Goal: Task Accomplishment & Management: Use online tool/utility

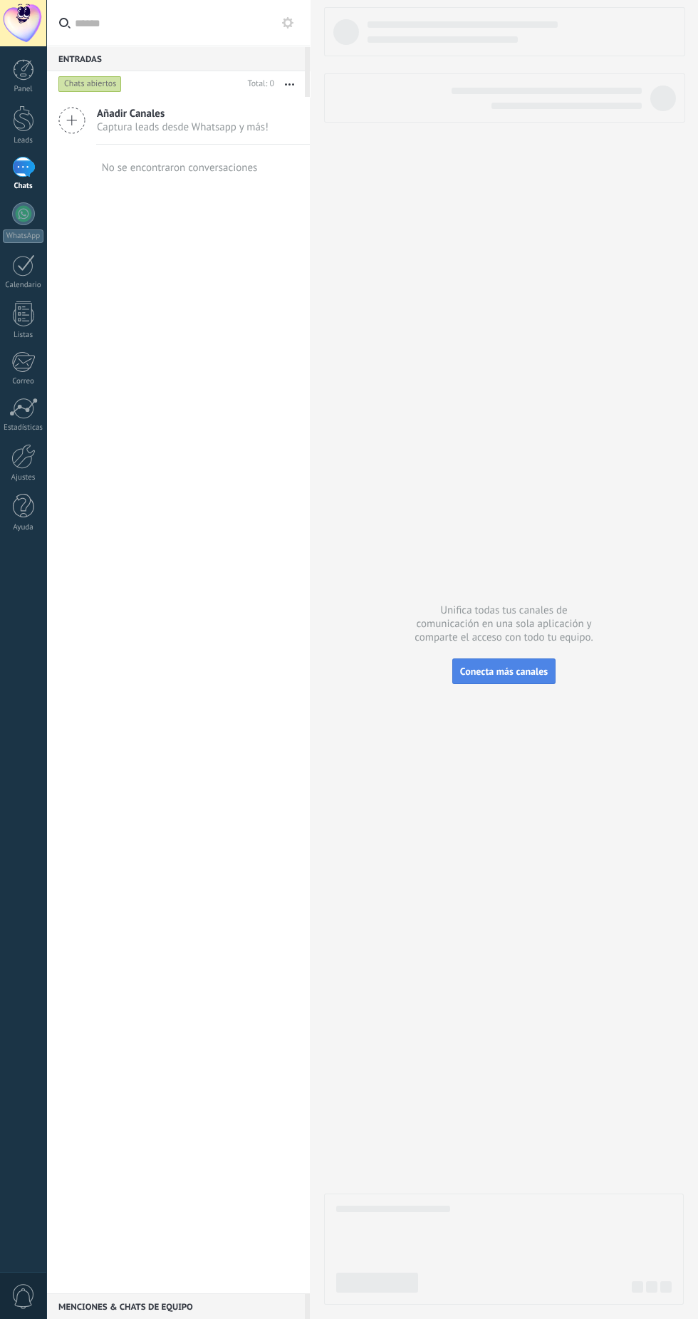
click at [530, 677] on span "Conecta más canales" at bounding box center [504, 671] width 88 height 13
click at [107, 93] on div "Chats abiertos" at bounding box center [149, 84] width 187 height 26
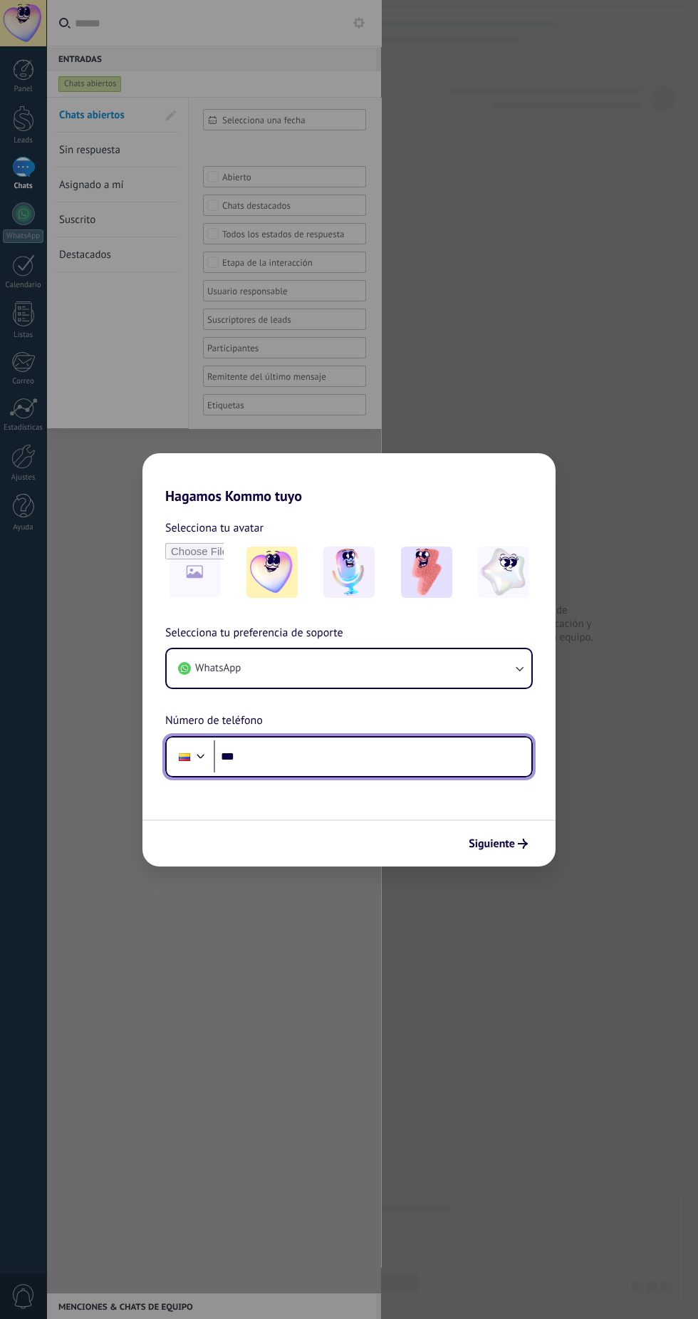
click at [452, 765] on input "***" at bounding box center [373, 756] width 318 height 33
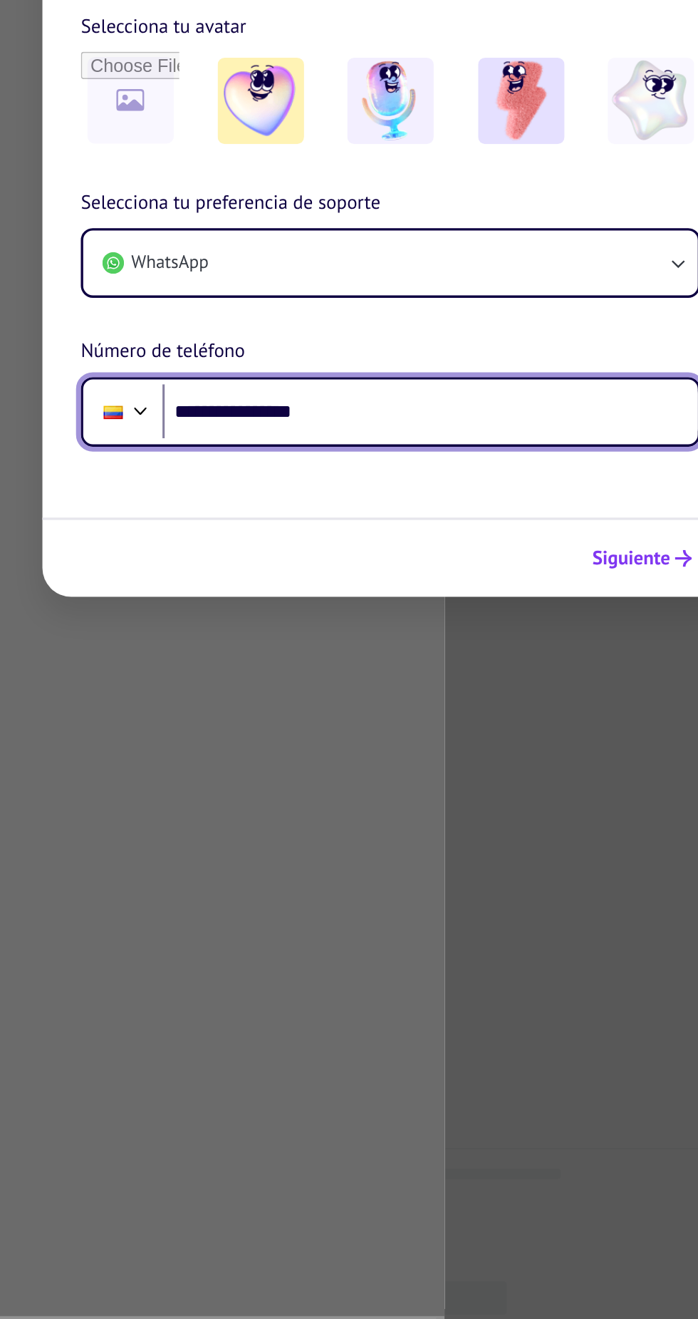
type input "**********"
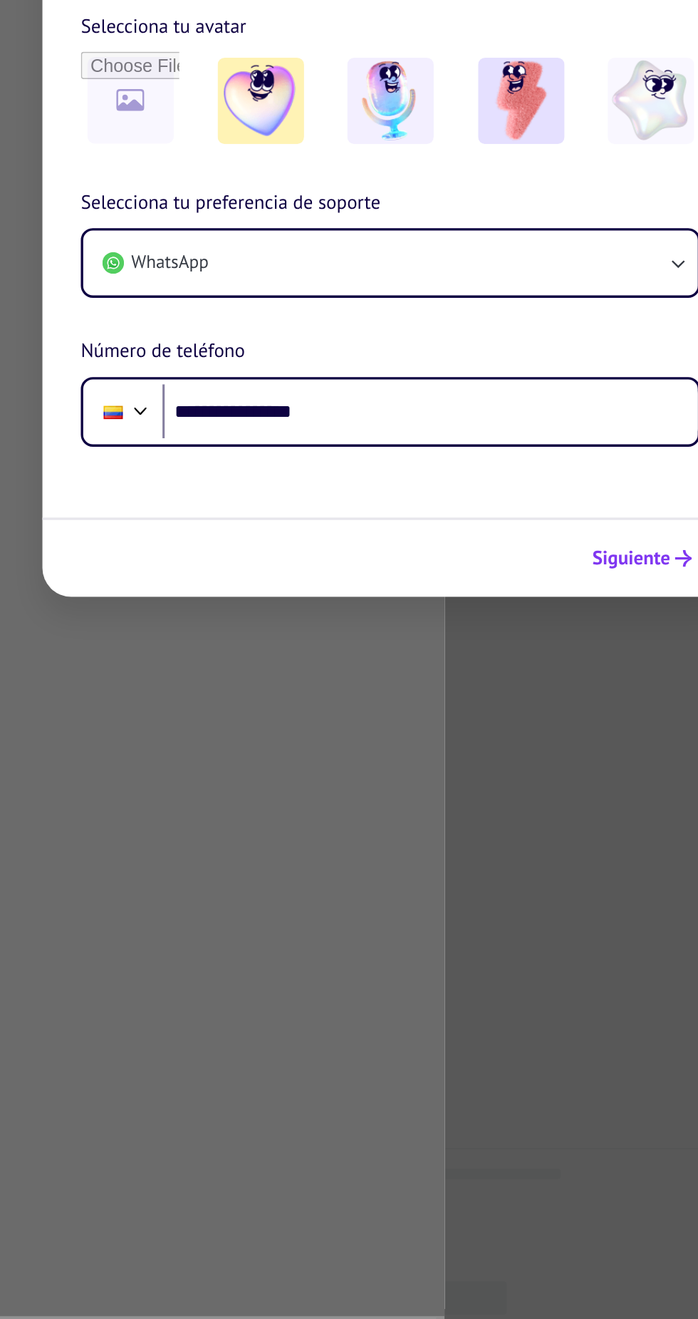
click at [504, 851] on button "Siguiente" at bounding box center [498, 844] width 72 height 24
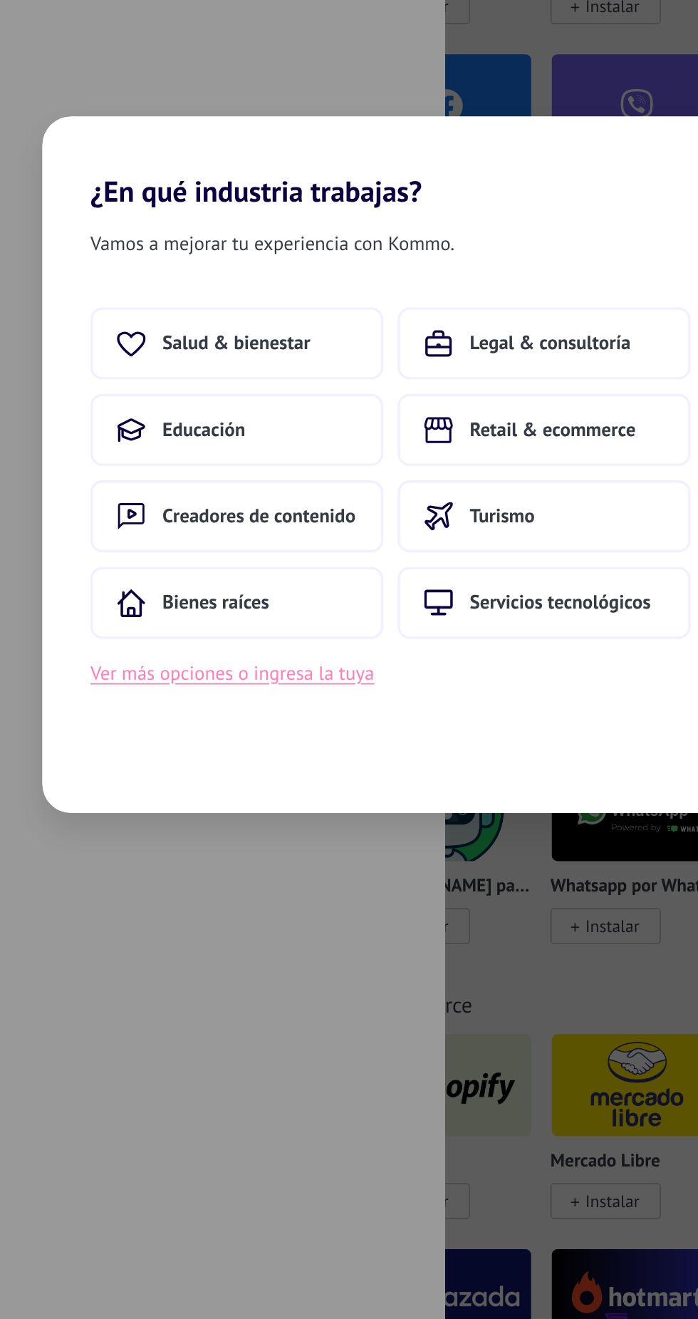
click at [302, 789] on button "Ver más opciones o ingresa la tuya" at bounding box center [255, 783] width 168 height 19
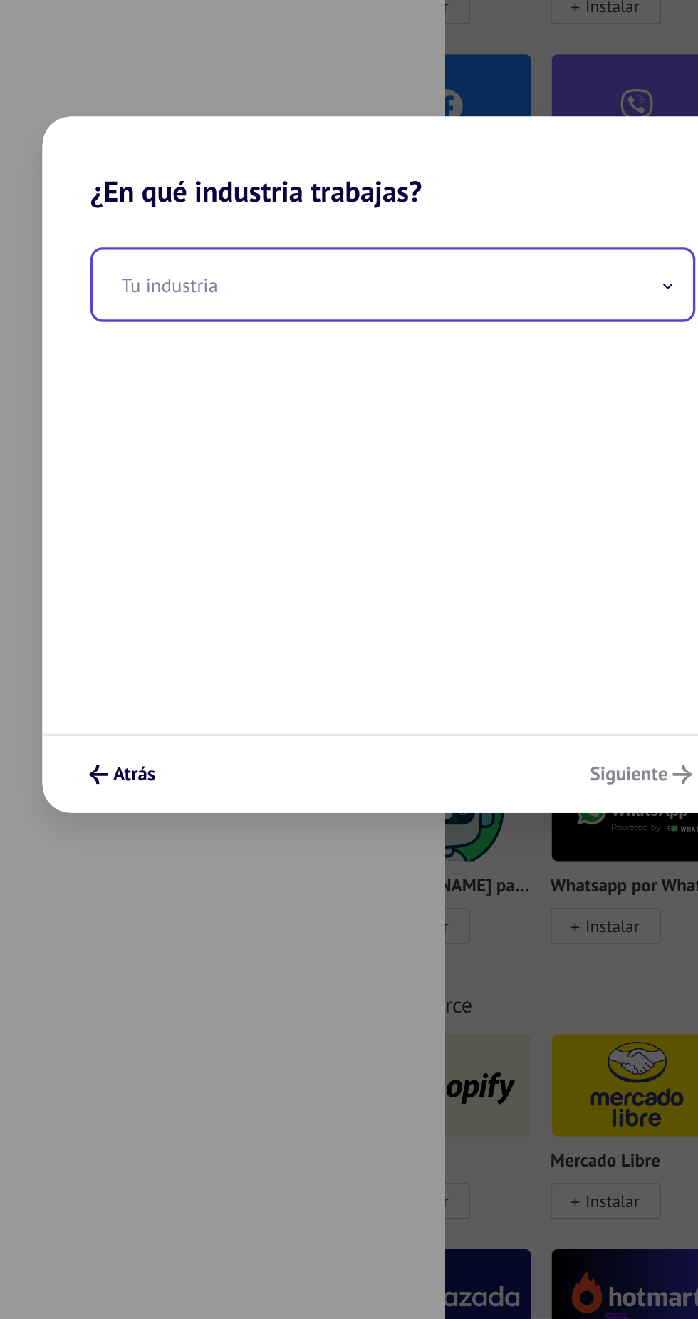
click at [403, 557] on input "text" at bounding box center [350, 552] width 356 height 41
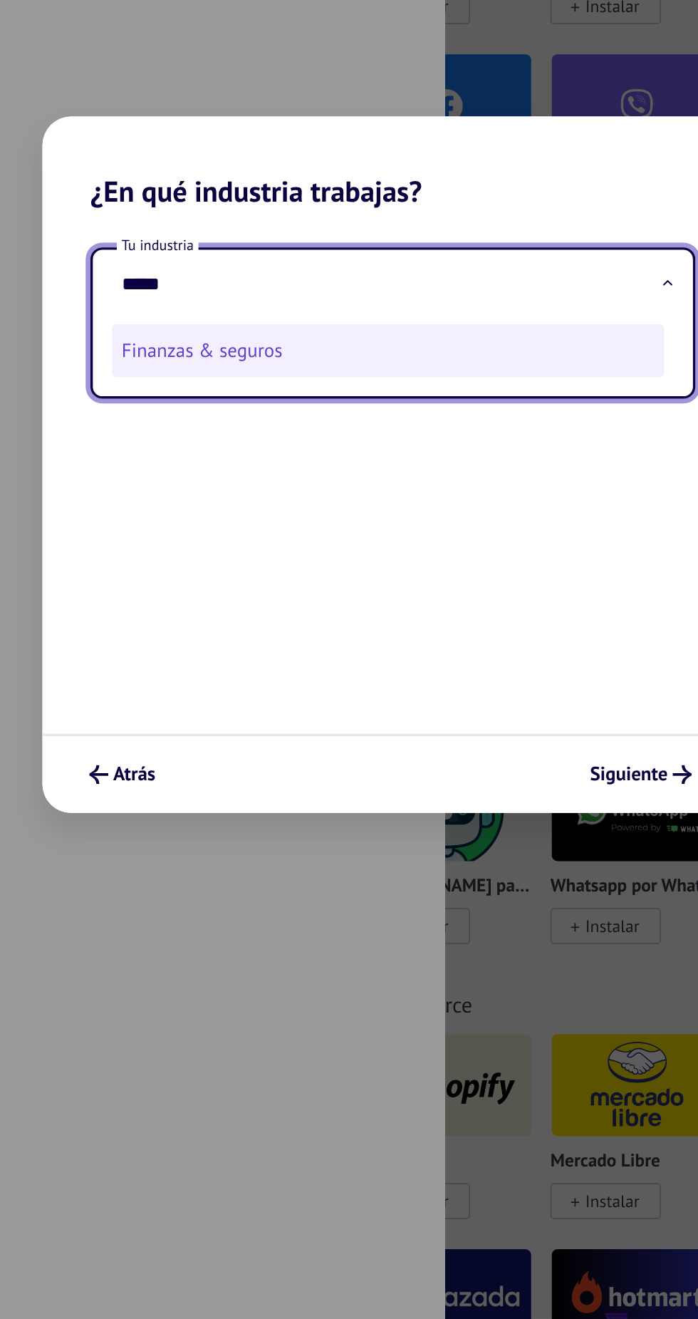
click at [325, 594] on li "Finanzas & seguros" at bounding box center [348, 591] width 328 height 31
type input "**********"
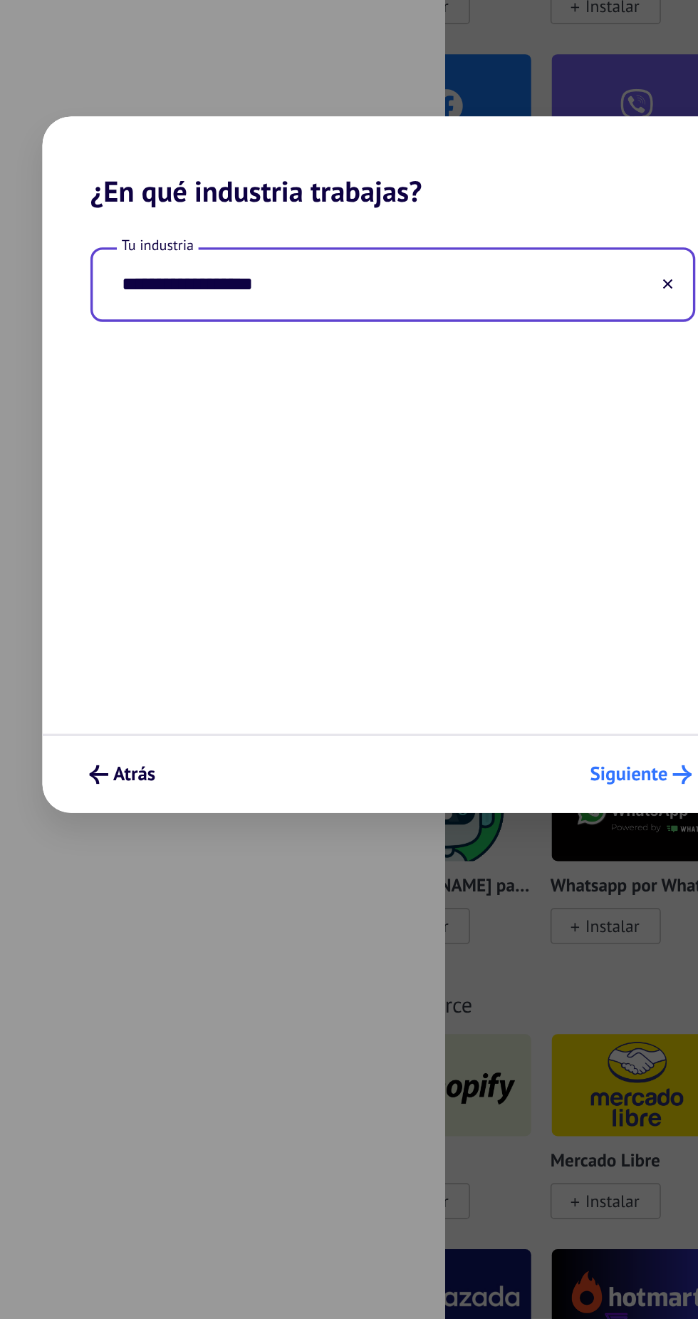
click at [498, 846] on span "Siguiente" at bounding box center [490, 844] width 46 height 10
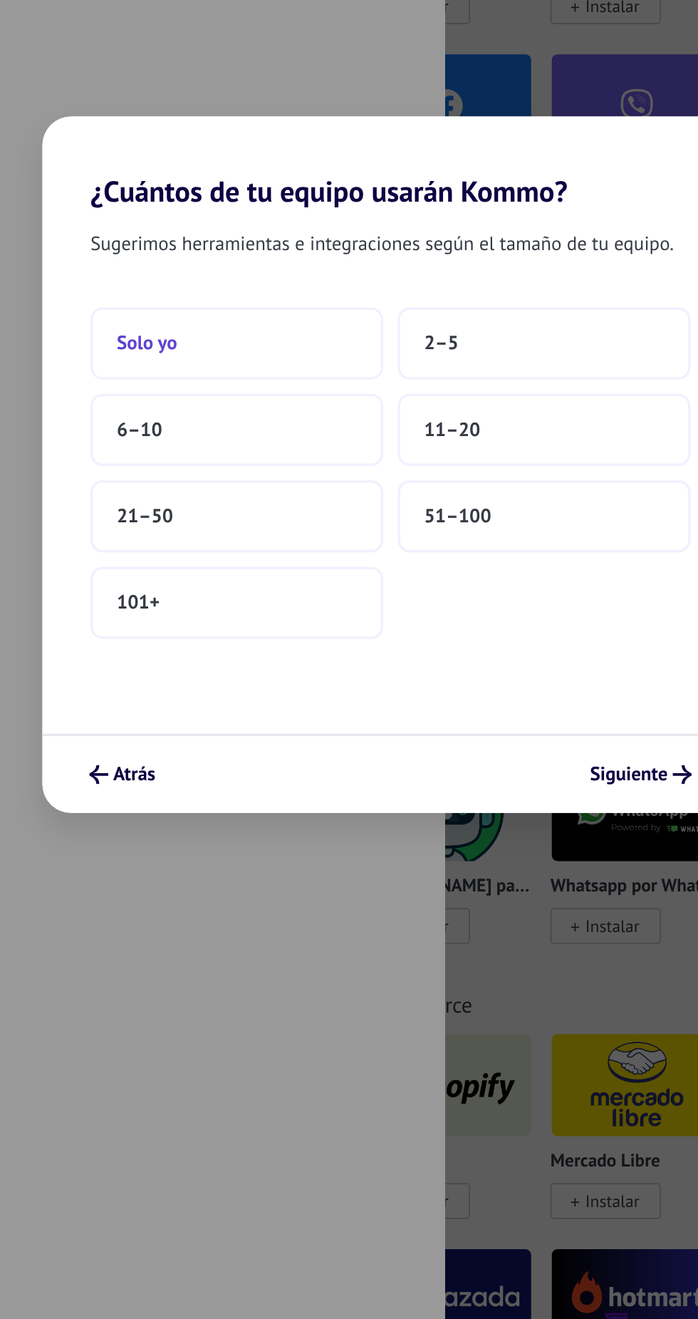
click at [266, 589] on button "Solo yo" at bounding box center [258, 587] width 174 height 43
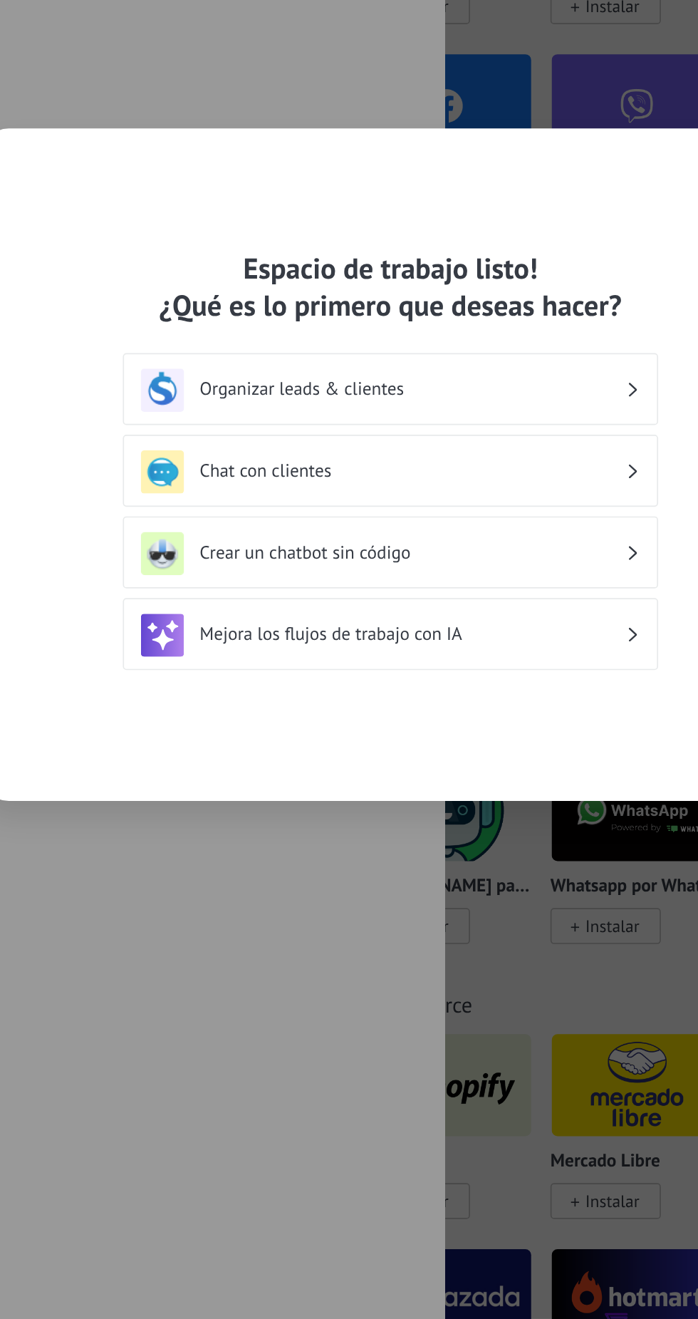
click at [477, 769] on div "Mejora los flujos de trabajo con IA" at bounding box center [349, 761] width 296 height 26
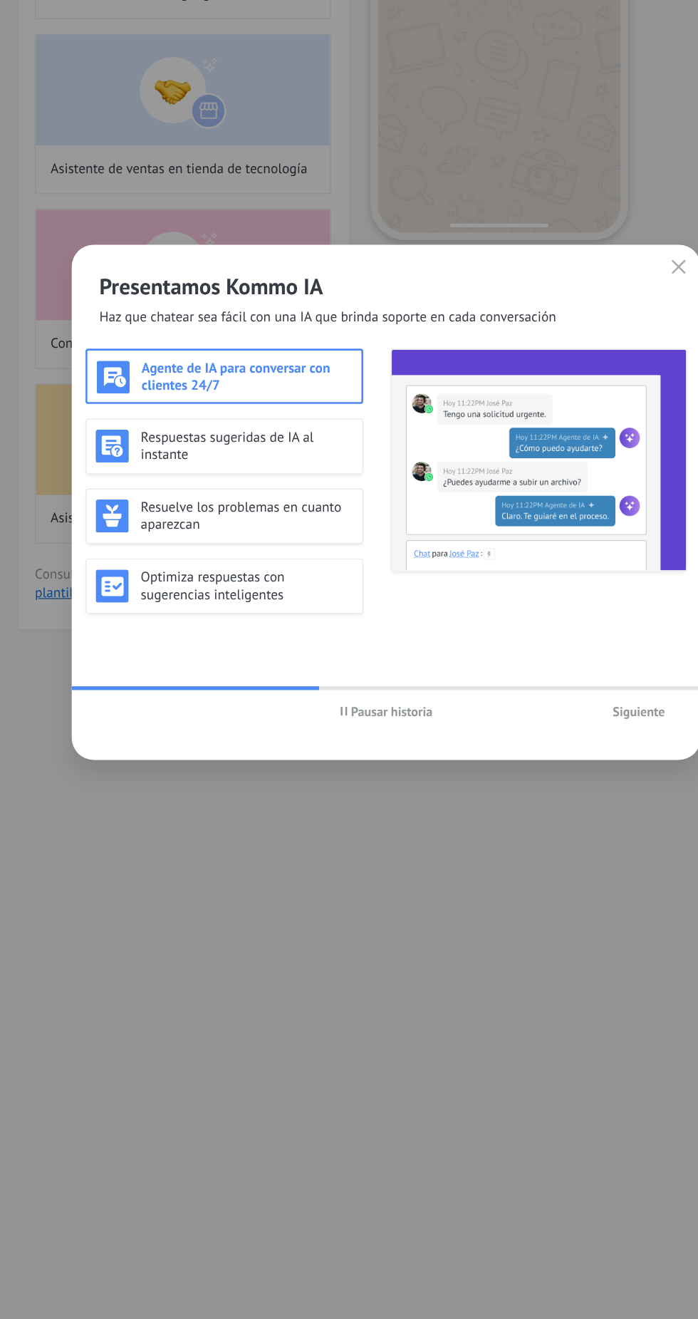
click at [549, 827] on span "Siguiente" at bounding box center [544, 822] width 41 height 10
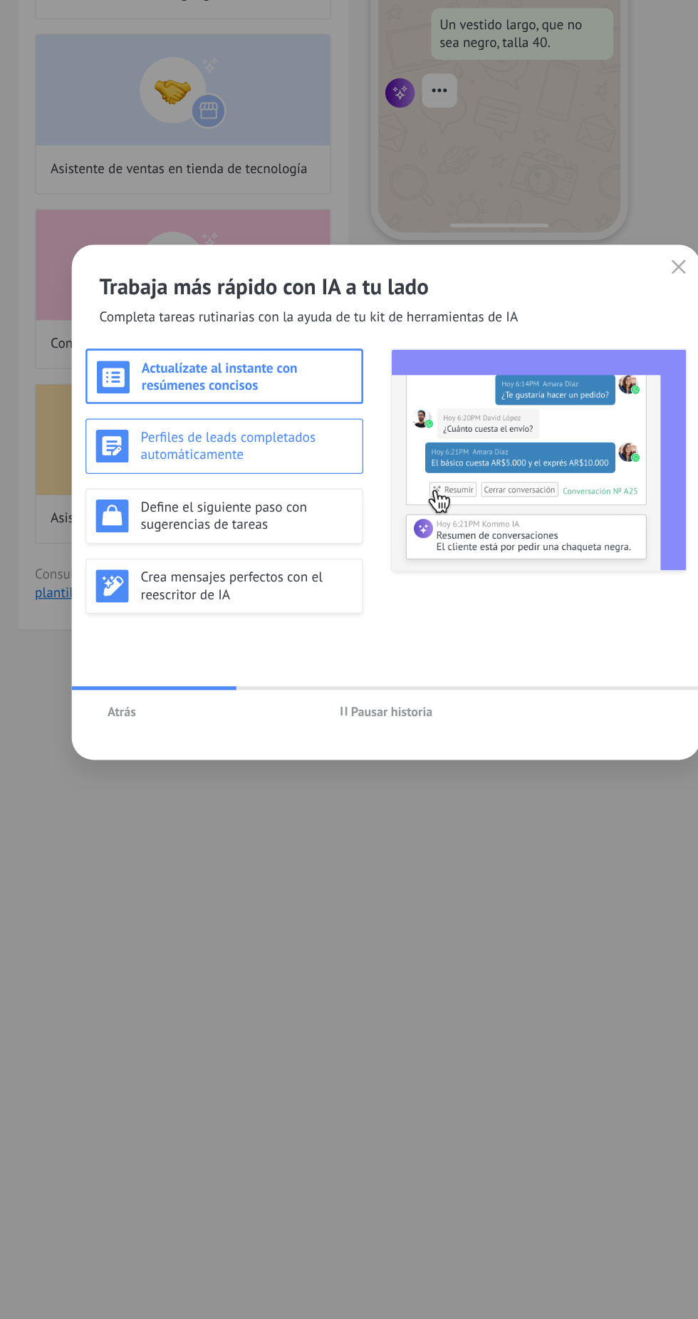
click at [234, 623] on h3 "Perfiles de leads completados automáticamente" at bounding box center [241, 616] width 165 height 27
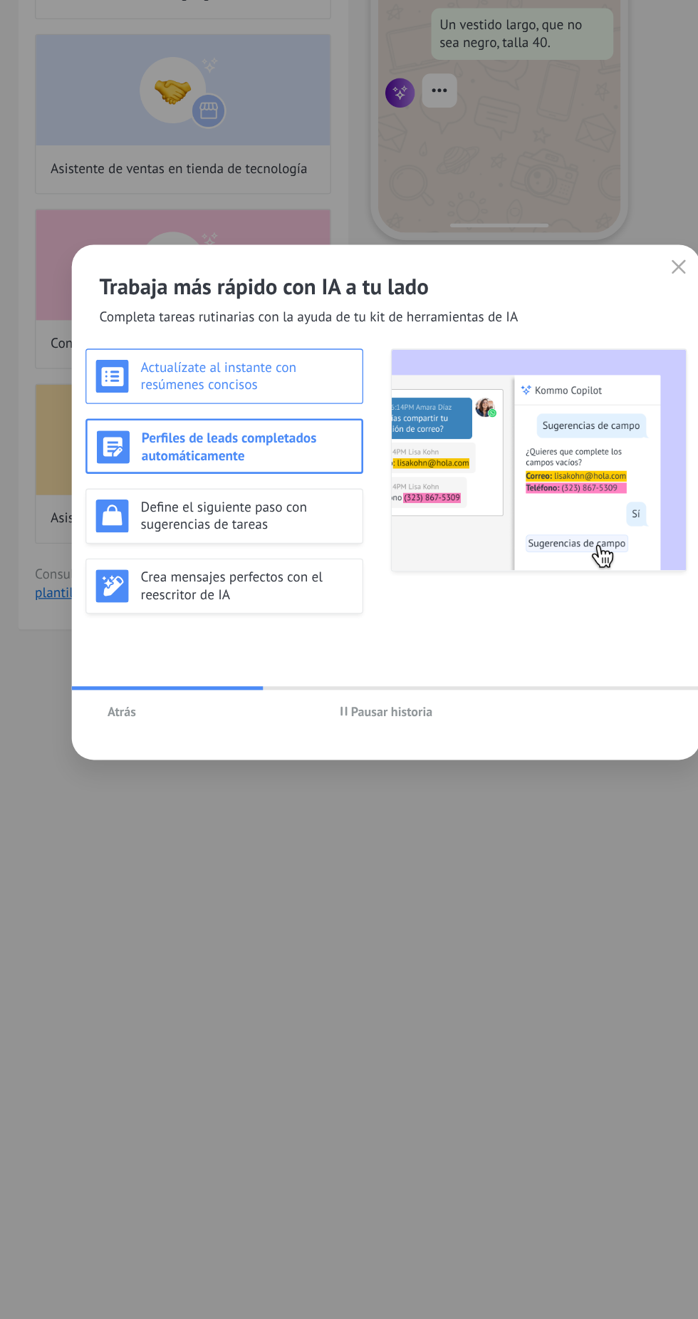
click at [257, 567] on h3 "Actualízate al instante con resúmenes concisos" at bounding box center [241, 562] width 165 height 27
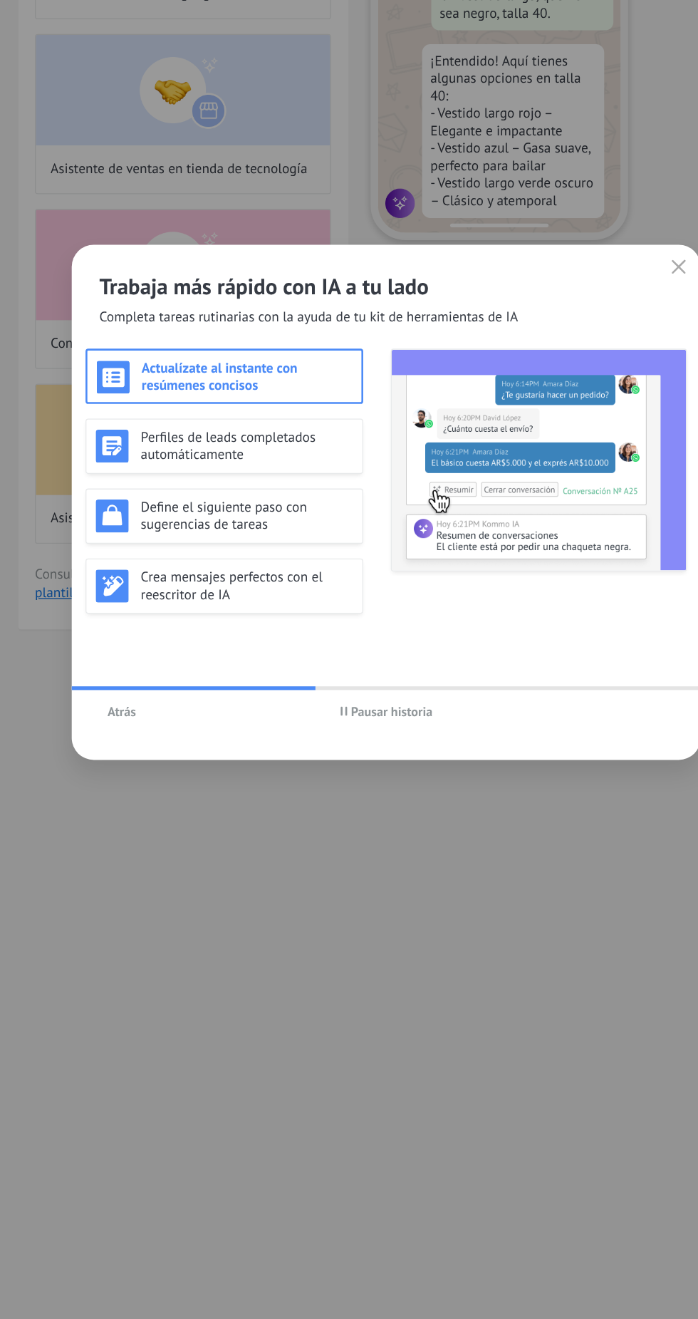
scroll to position [48, 0]
click at [569, 475] on button "button" at bounding box center [575, 478] width 19 height 20
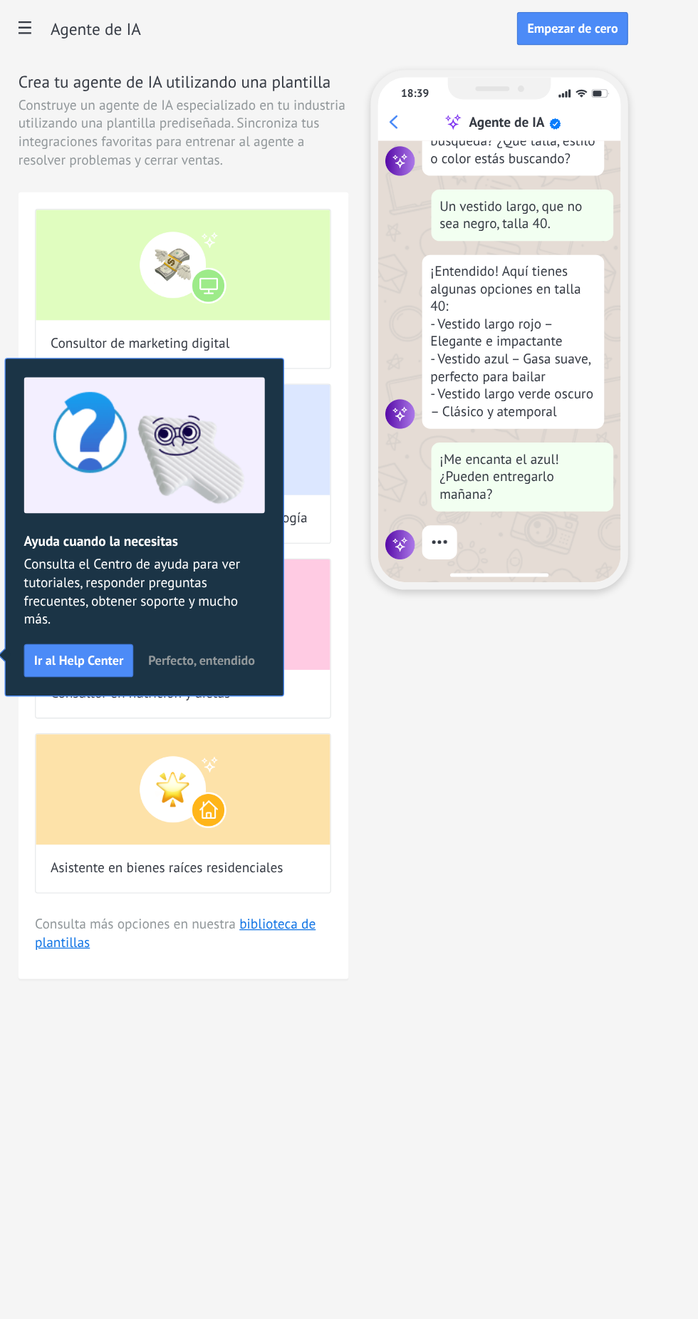
scroll to position [150, 0]
click at [275, 643] on div "Ajustes Integración Facturas Ajustes Generales Usuarios Plantillas Herramientas…" at bounding box center [372, 659] width 652 height 1319
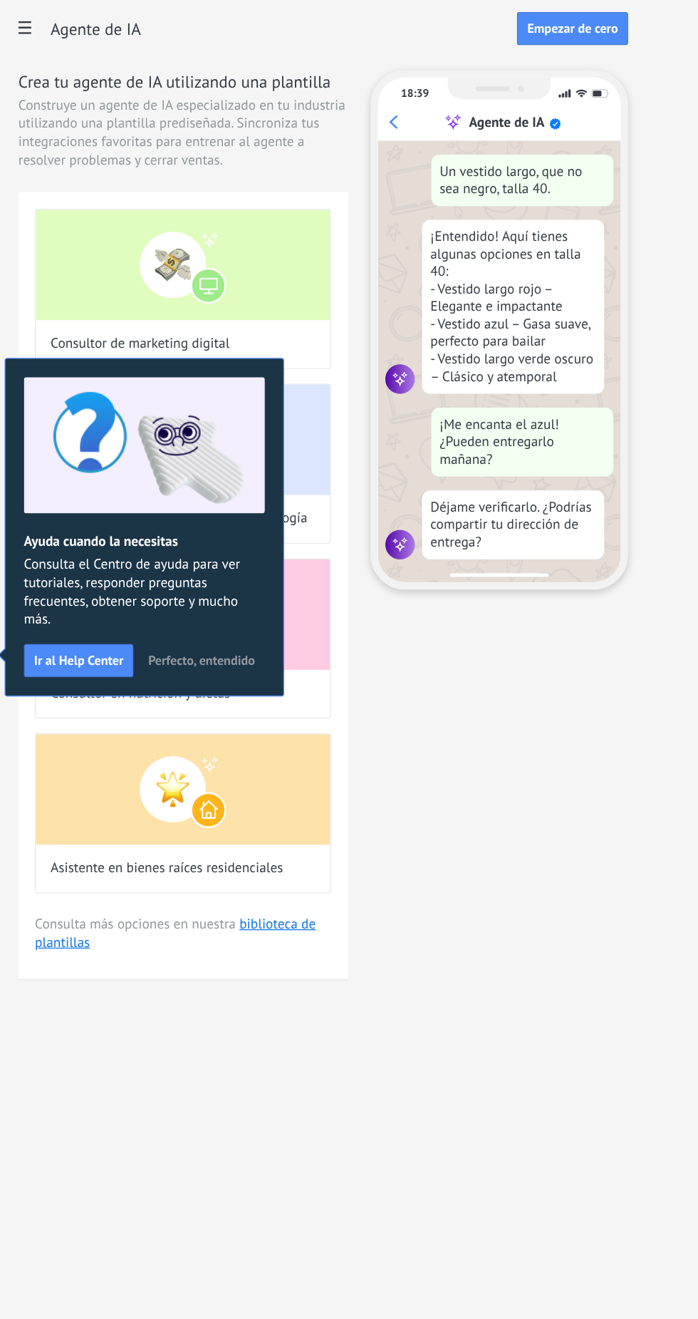
scroll to position [177, 0]
click at [242, 514] on span "Perfecto, entendido" at bounding box center [206, 512] width 83 height 10
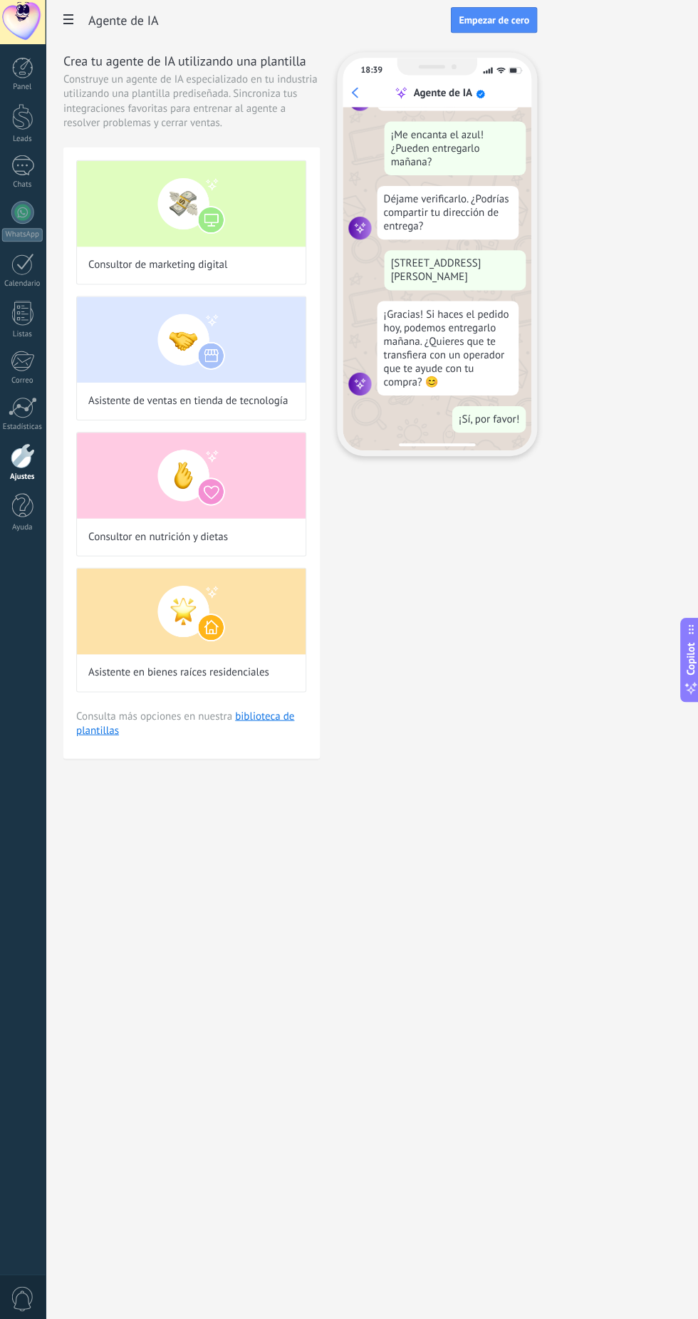
scroll to position [0, 0]
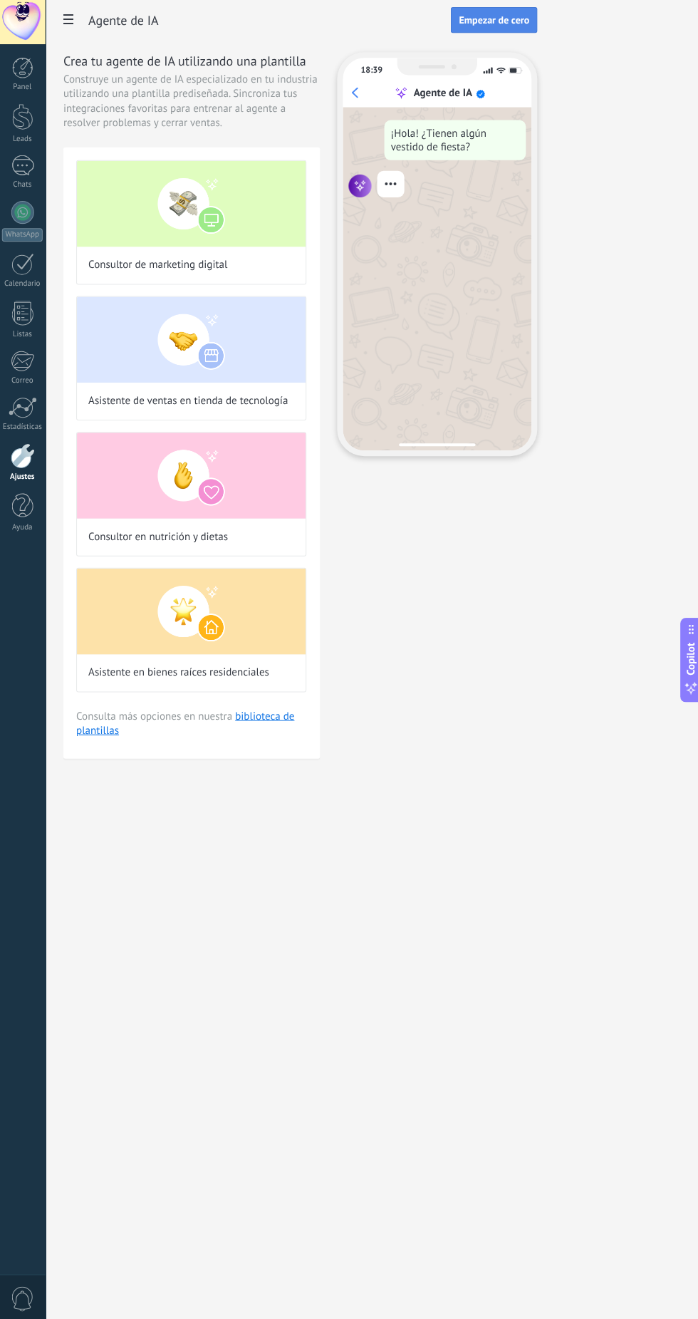
click at [529, 23] on span "Empezar de cero" at bounding box center [493, 22] width 71 height 10
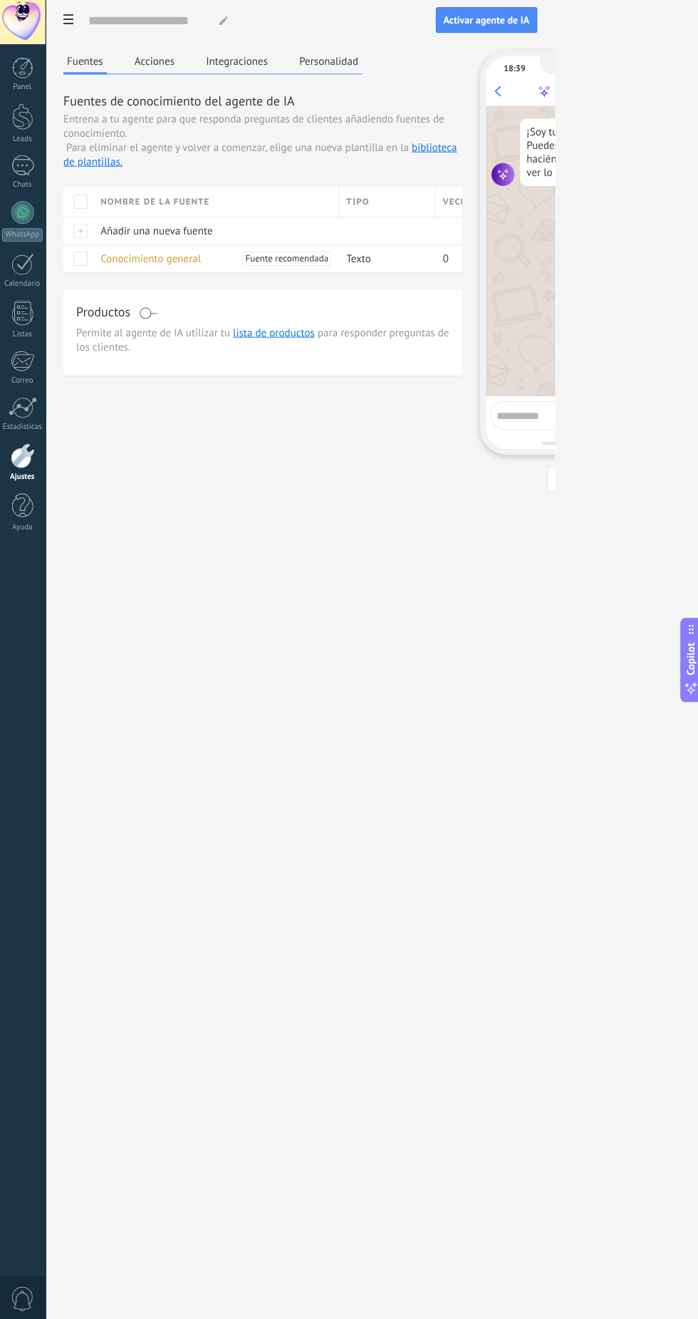
click at [160, 66] on button "Acciones" at bounding box center [155, 63] width 47 height 21
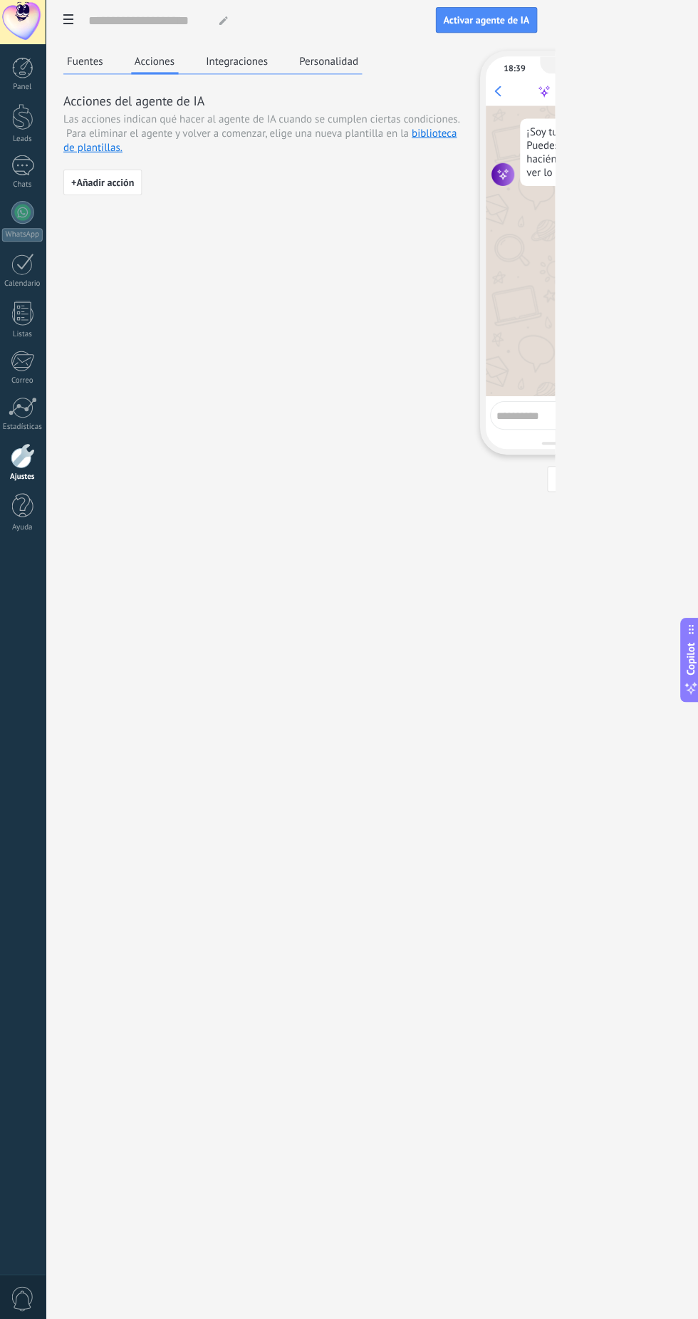
click at [247, 63] on button "Integraciones" at bounding box center [237, 63] width 69 height 21
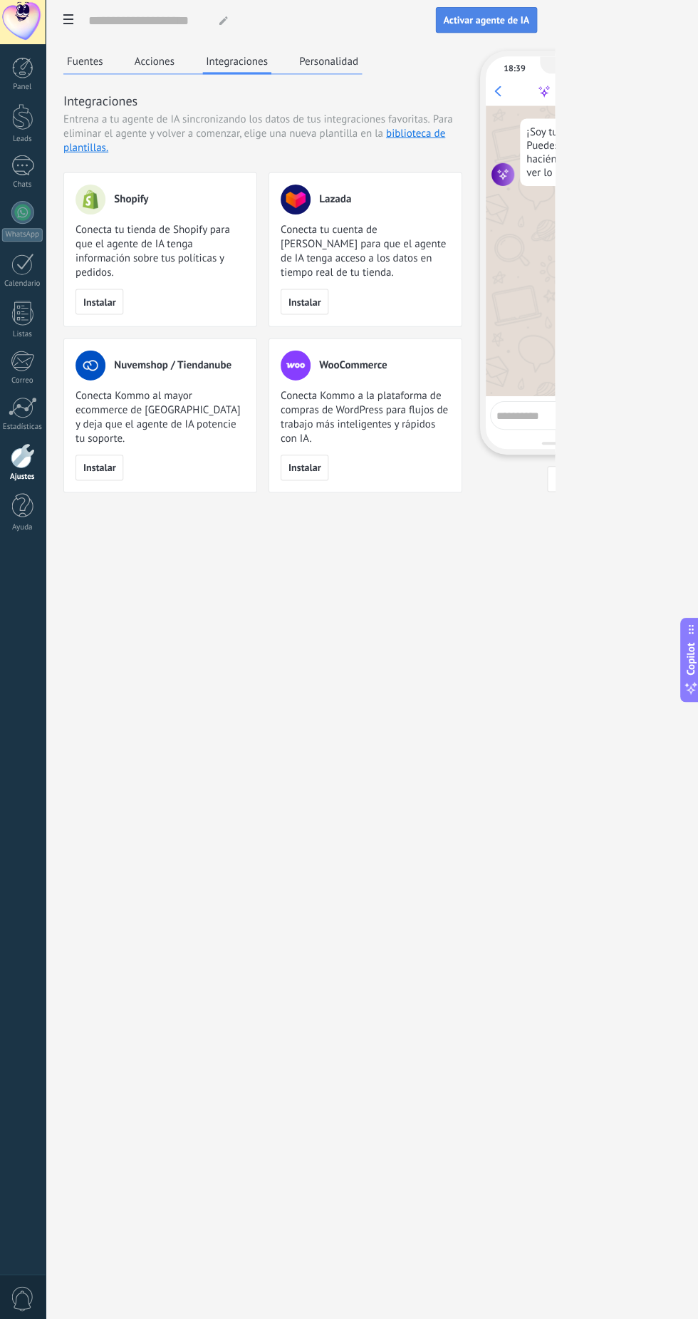
click at [529, 23] on span "Activar agente de IA" at bounding box center [486, 22] width 86 height 10
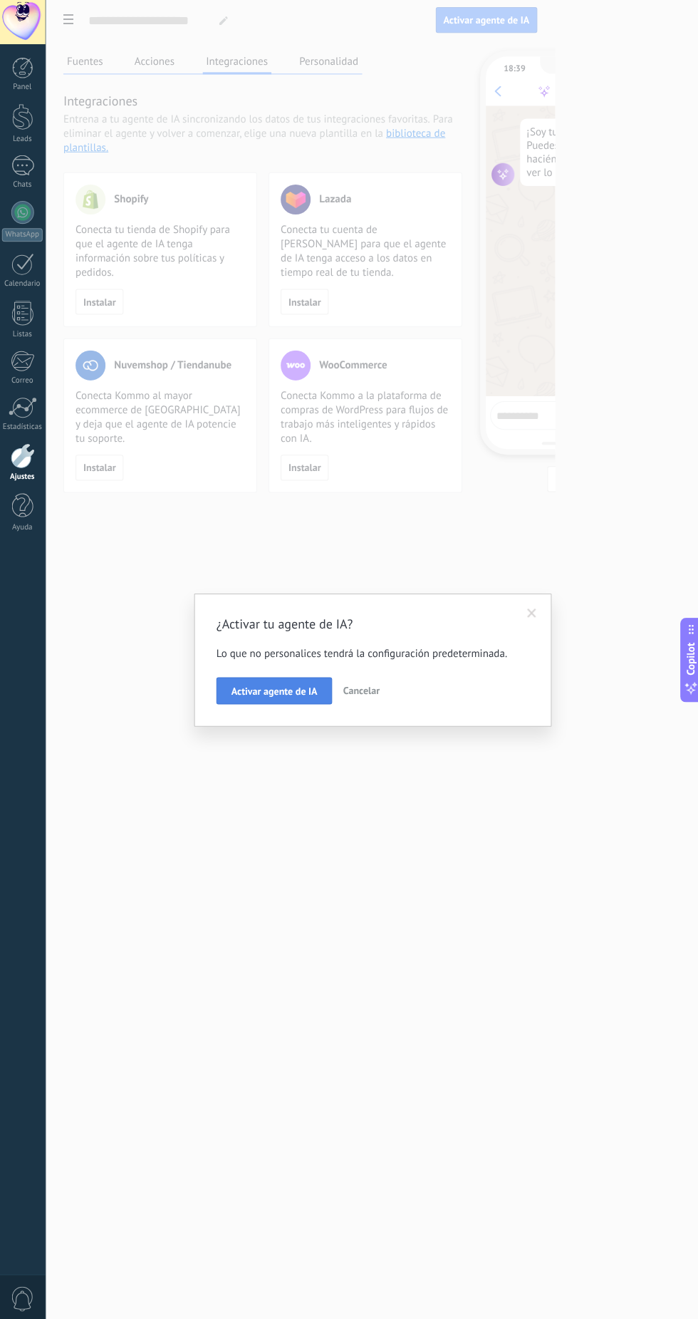
click at [294, 691] on span "Activar agente de IA" at bounding box center [275, 691] width 86 height 10
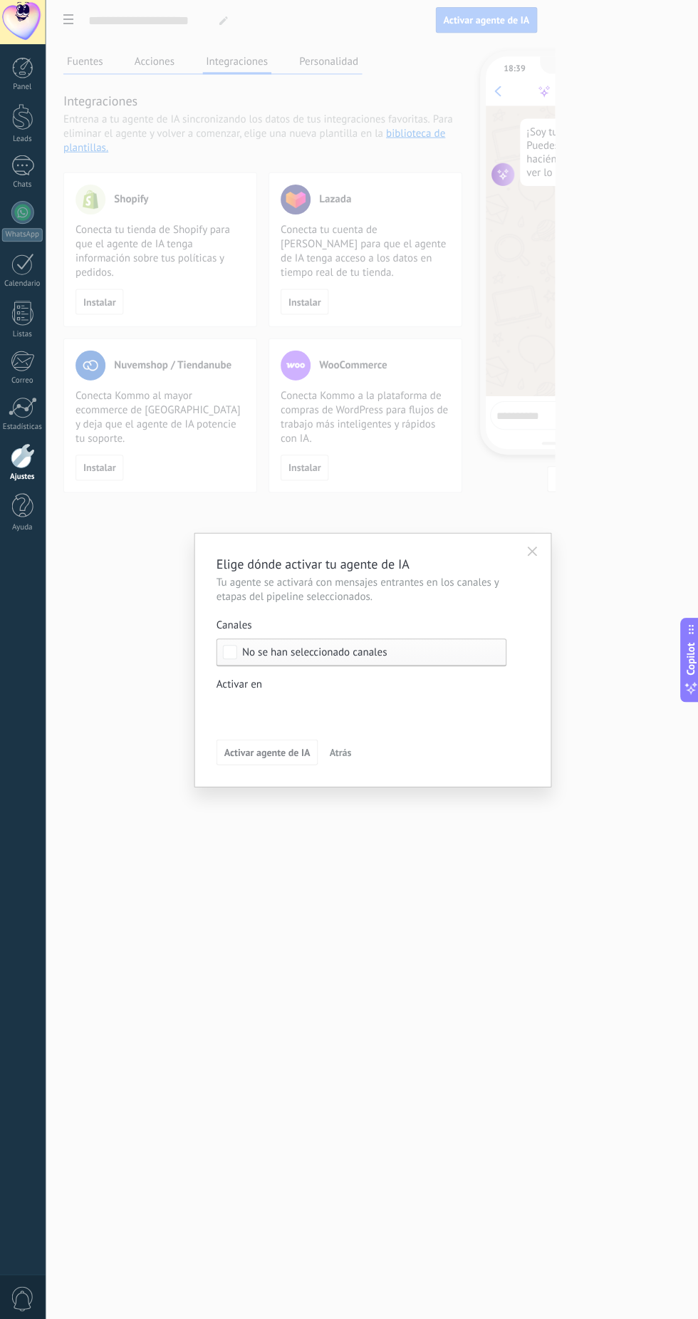
click at [239, 683] on span "Activar en" at bounding box center [240, 685] width 46 height 14
click at [326, 970] on div "Incoming leads Contacto inicial Negociación Debate contractual Discusión de con…" at bounding box center [361, 1005] width 289 height 615
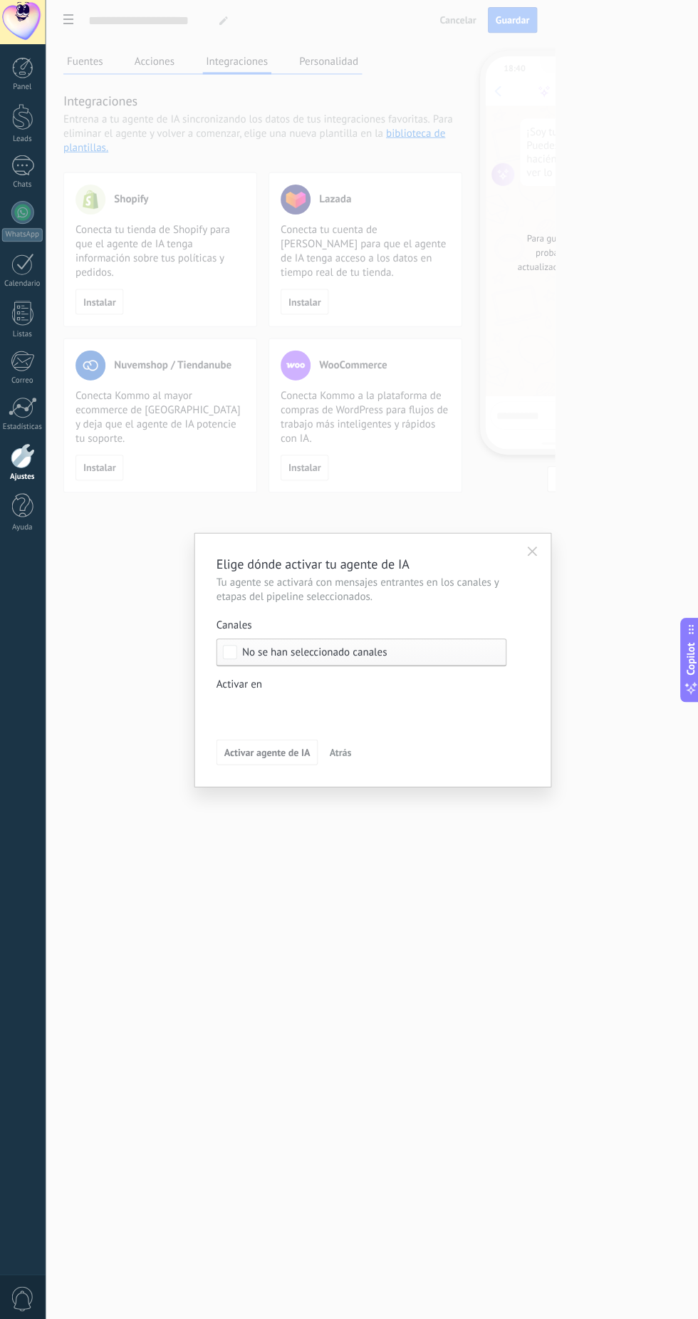
click at [371, 657] on span "No se han seleccionado canales" at bounding box center [314, 652] width 145 height 11
click at [306, 653] on div "Seleccionar todo" at bounding box center [280, 653] width 76 height 14
click at [246, 664] on label "Seleccionar todo" at bounding box center [361, 652] width 288 height 26
click at [253, 682] on span "Activar en" at bounding box center [240, 685] width 46 height 14
click at [284, 973] on div "Incoming leads Contacto inicial Negociación Debate contractual Discusión de con…" at bounding box center [361, 1005] width 289 height 615
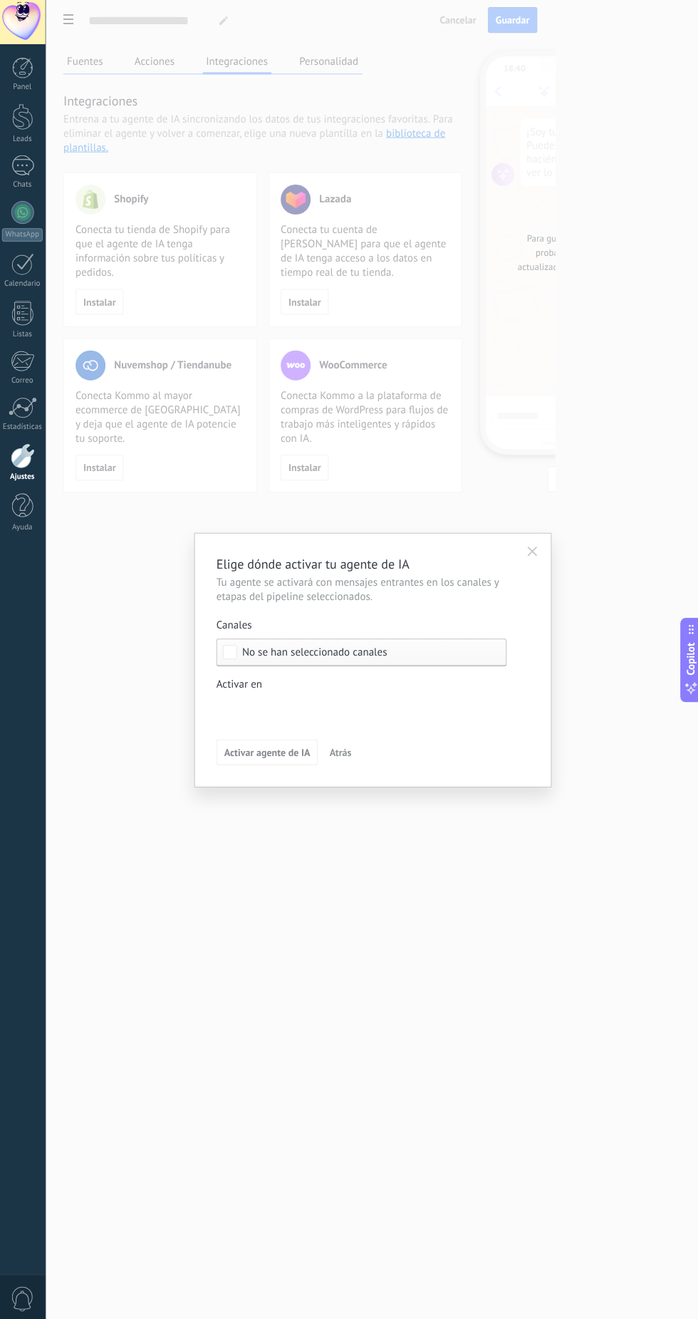
click at [694, 1202] on div "Elige dónde activar tu agente de IA Tu agente se activará con mensajes entrante…" at bounding box center [372, 659] width 652 height 1319
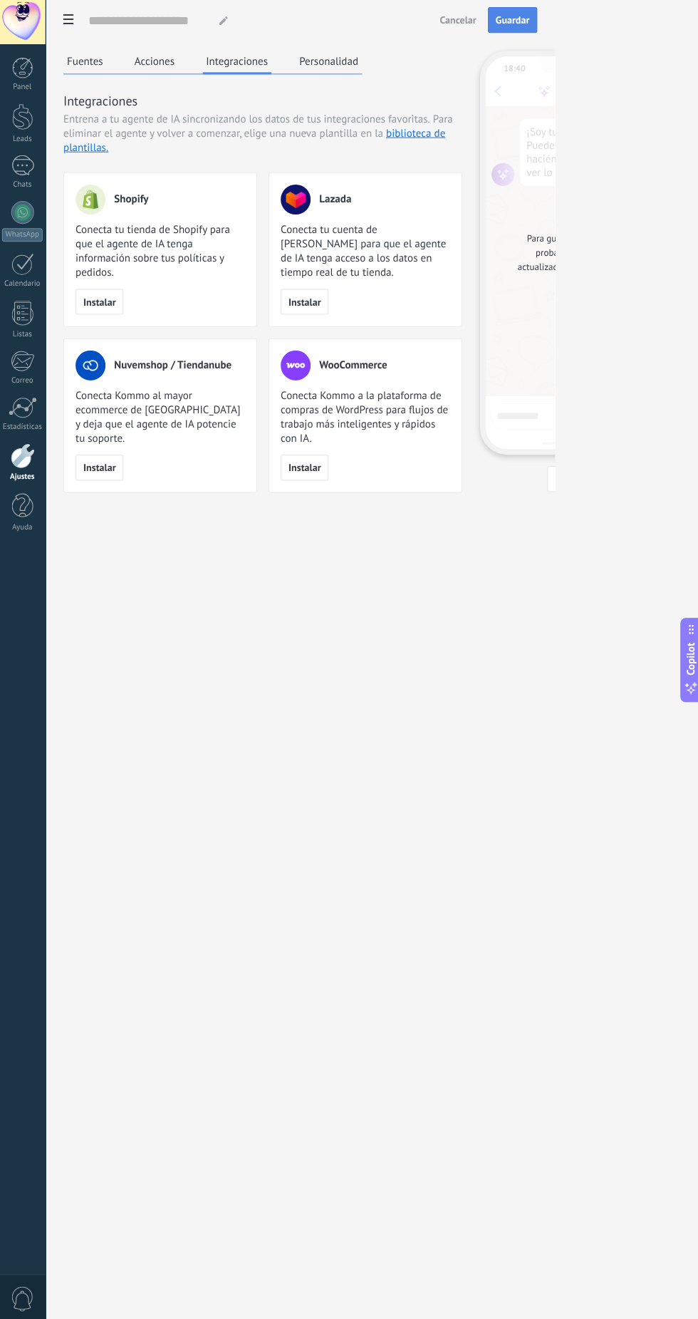
click at [529, 22] on span "Guardar" at bounding box center [511, 22] width 33 height 10
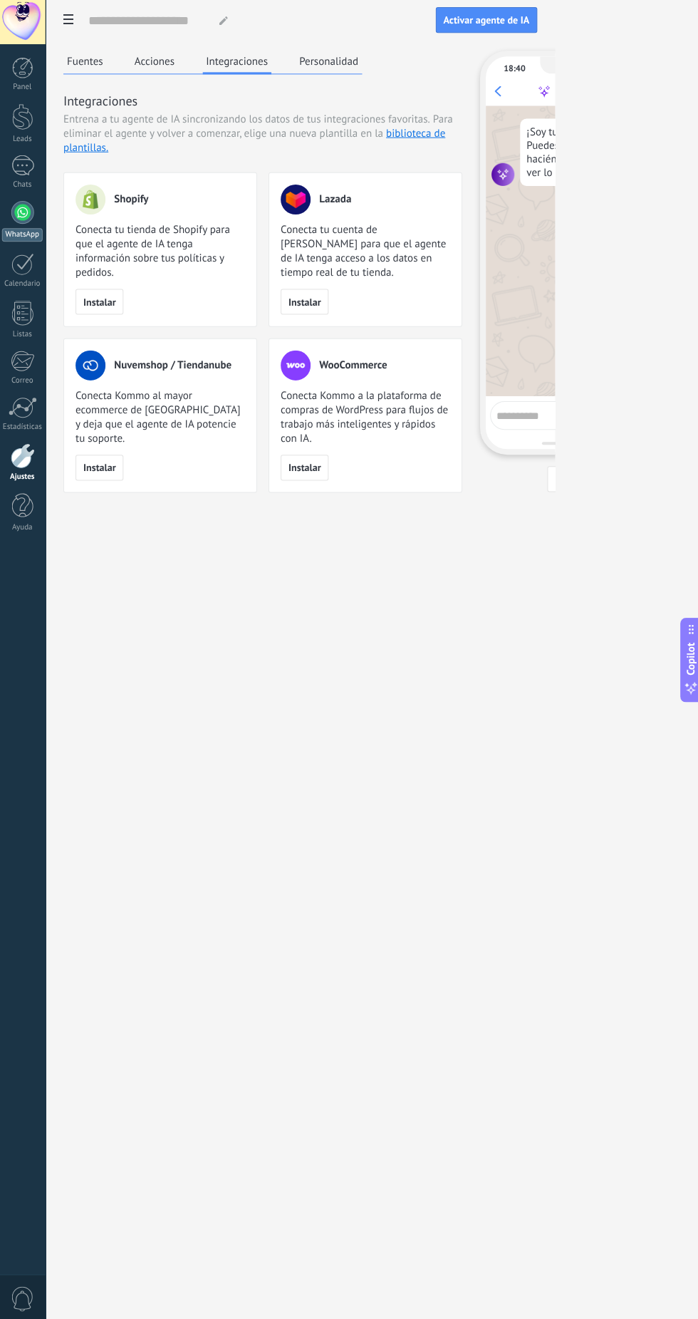
click at [35, 238] on div "WhatsApp" at bounding box center [23, 236] width 41 height 14
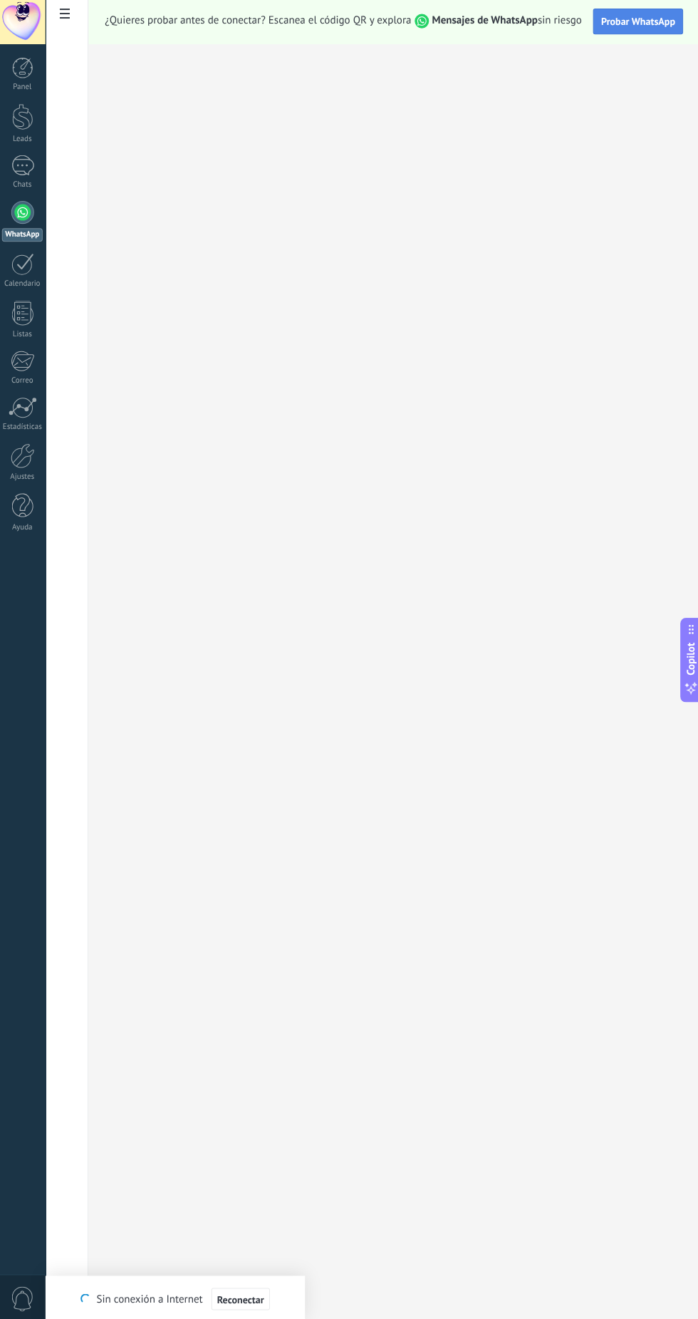
click at [636, 24] on span "Probar WhatsApp" at bounding box center [637, 23] width 74 height 13
